Goal: Transaction & Acquisition: Purchase product/service

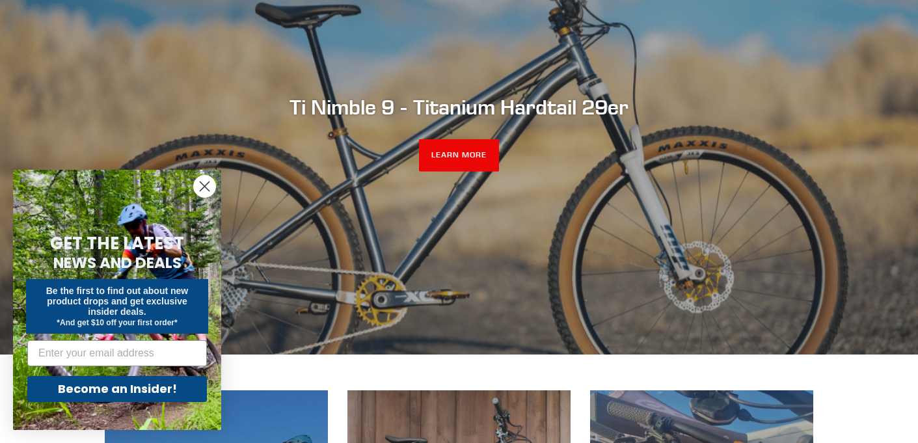
scroll to position [186, 0]
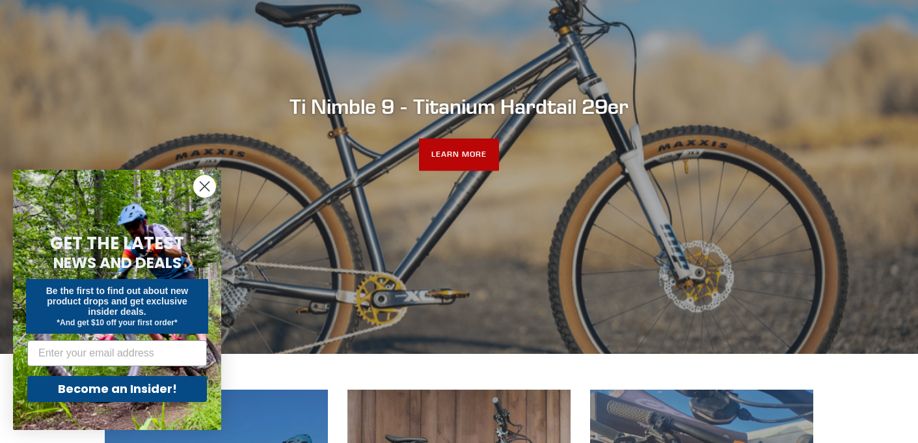
click at [460, 162] on link "LEARN MORE" at bounding box center [459, 155] width 80 height 33
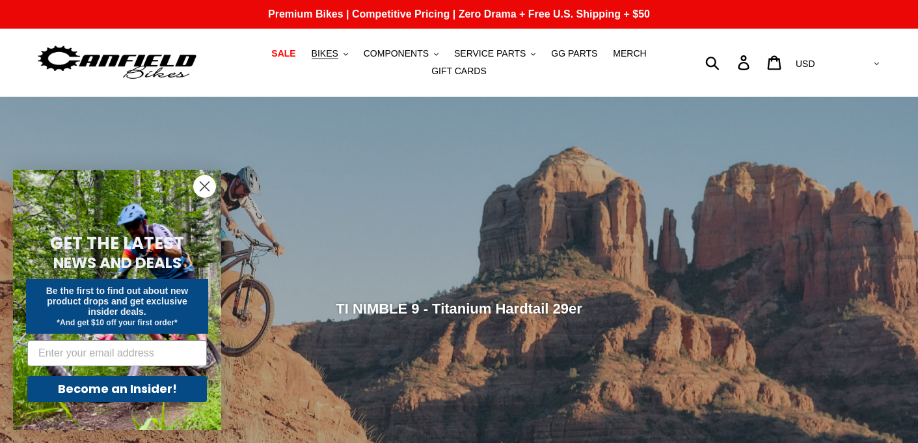
click at [204, 179] on circle "Close dialog" at bounding box center [204, 186] width 21 height 21
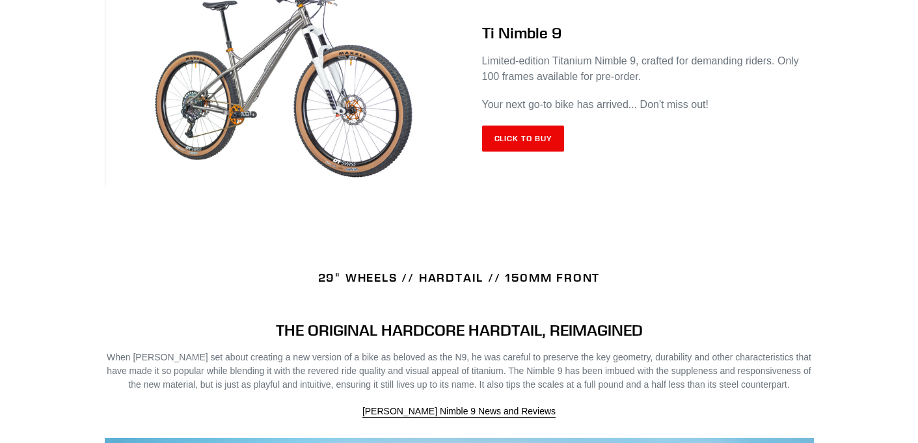
scroll to position [608, 0]
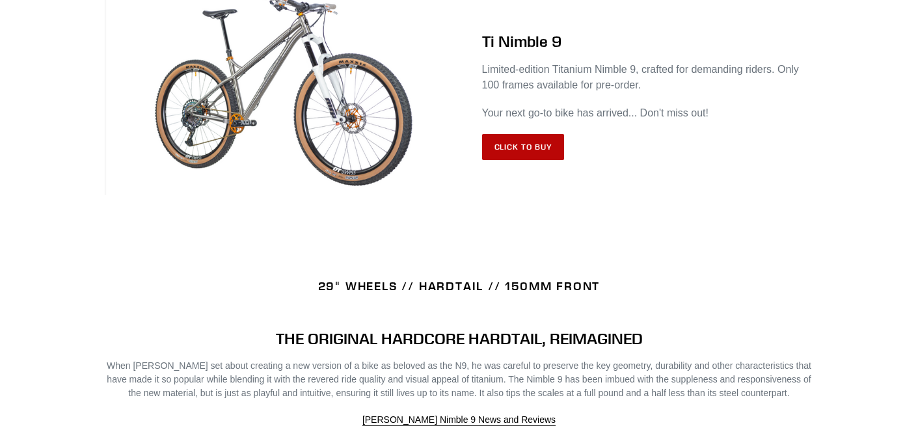
click at [509, 151] on link "Click to Buy" at bounding box center [523, 147] width 83 height 26
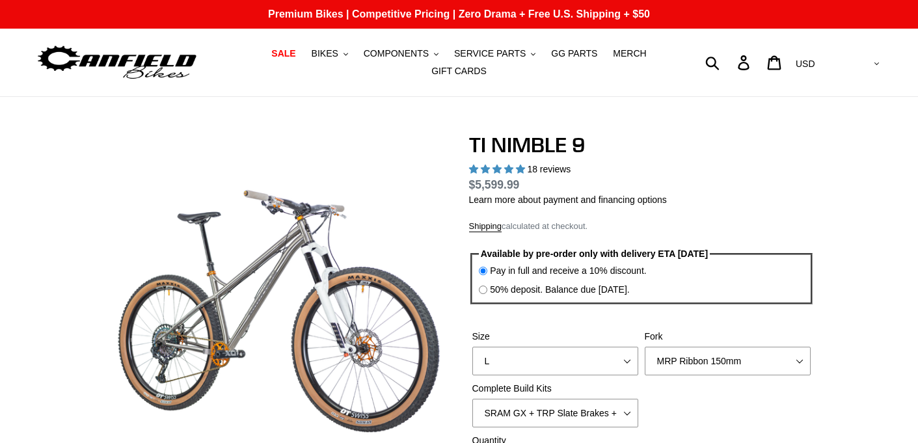
select select "highest-rating"
select select "Fork - None"
click option "Fork - None" at bounding box center [0, 0] width 0 height 0
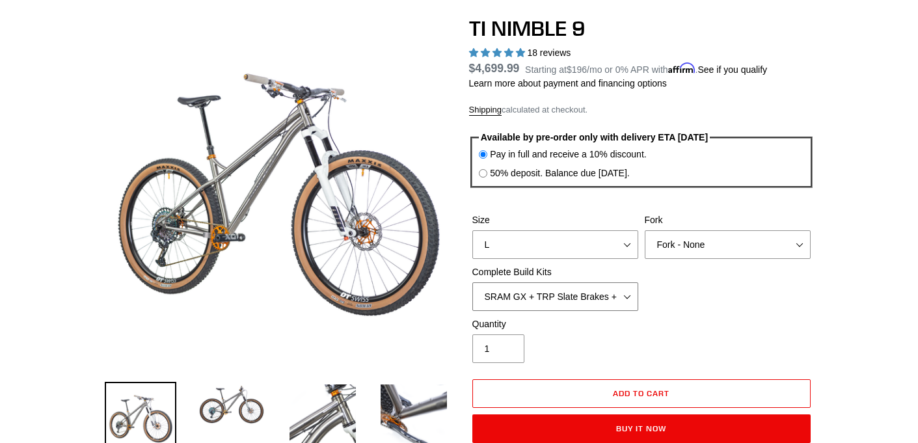
scroll to position [125, 0]
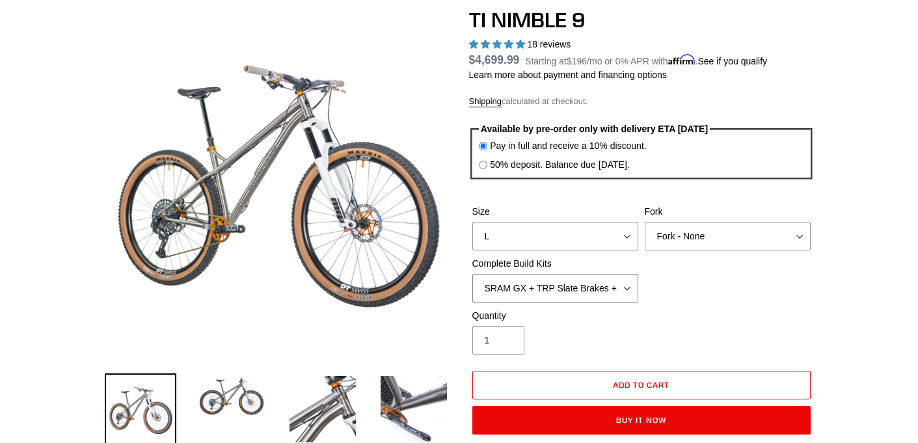
select select "Complete Build Kit - None (Contact us for Custom Builds)"
click option "Complete Build Kit - None (Contact us for Custom Builds)" at bounding box center [0, 0] width 0 height 0
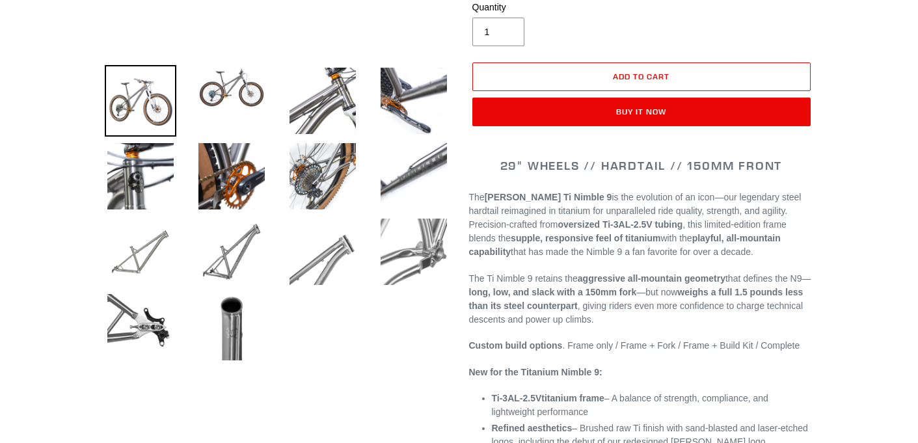
scroll to position [433, 0]
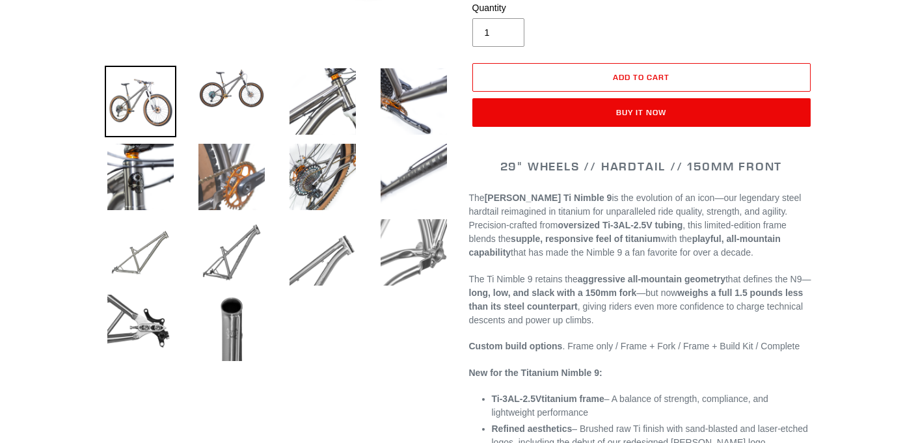
click at [247, 192] on img at bounding box center [232, 177] width 72 height 72
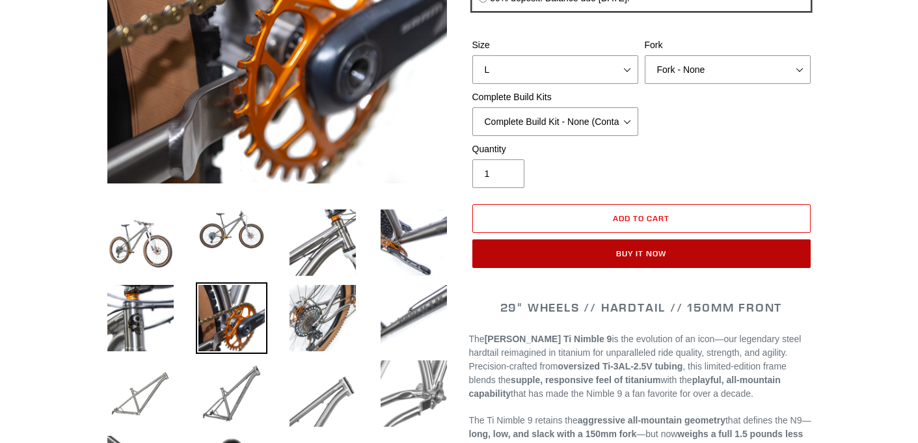
scroll to position [293, 0]
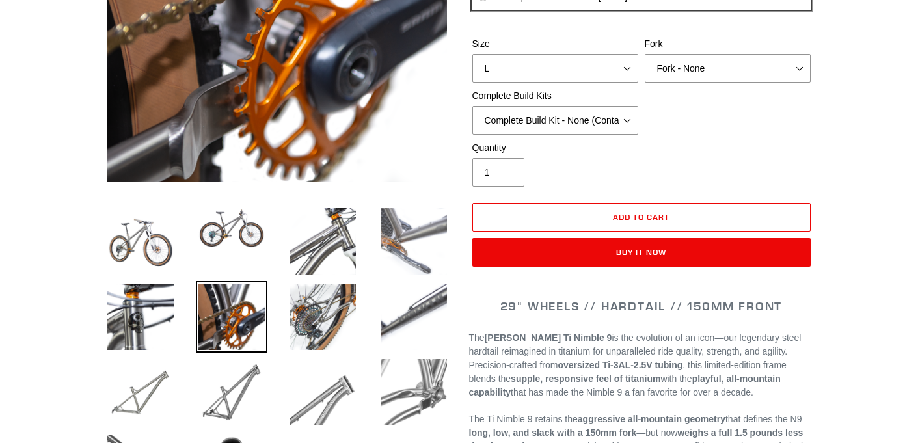
click at [402, 241] on img at bounding box center [414, 242] width 72 height 72
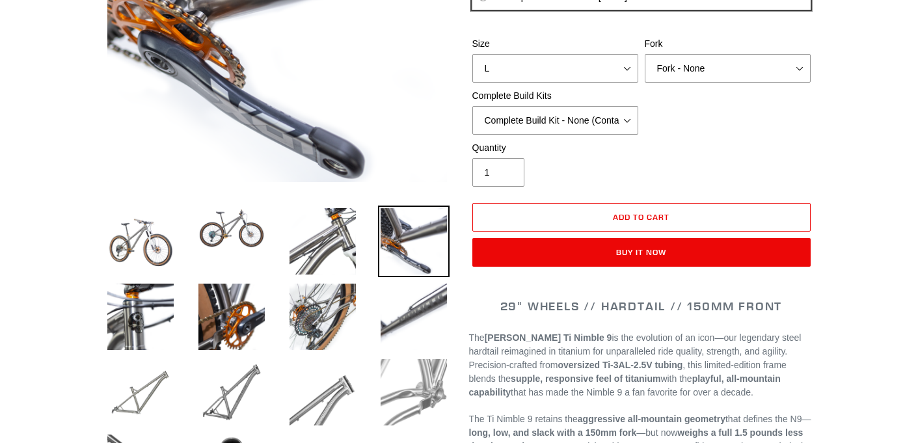
click at [419, 379] on img at bounding box center [414, 393] width 72 height 72
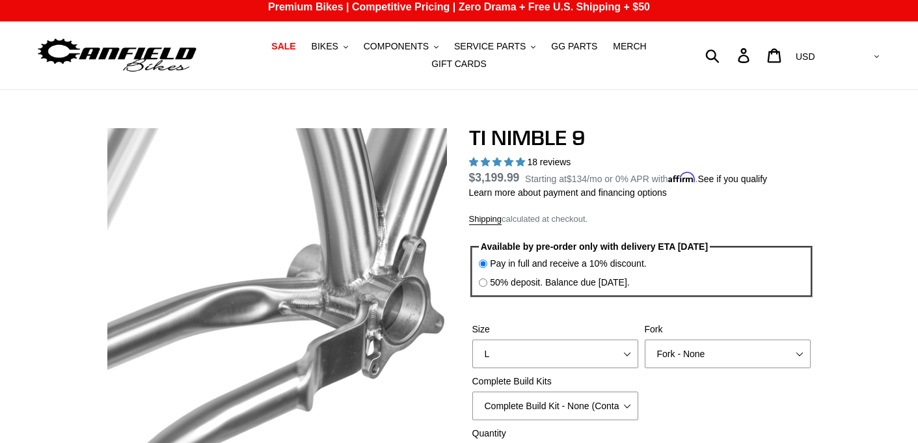
scroll to position [0, 0]
